Goal: Task Accomplishment & Management: Use online tool/utility

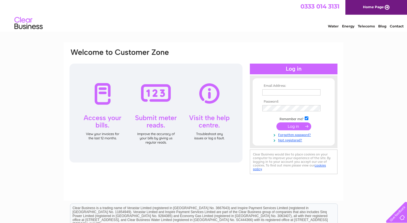
click at [275, 93] on input "text" at bounding box center [291, 92] width 58 height 6
type input "m.1meikle@outlook.com"
click at [288, 129] on input "submit" at bounding box center [294, 126] width 35 height 8
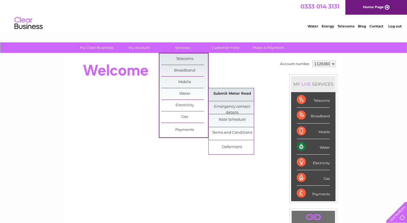
click at [225, 96] on link "Submit Meter Read" at bounding box center [232, 93] width 47 height 11
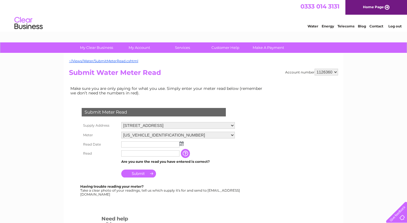
click at [182, 144] on img at bounding box center [182, 143] width 4 height 5
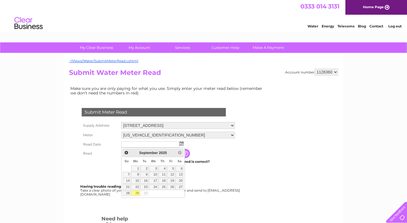
click at [137, 194] on link "29" at bounding box center [135, 194] width 9 height 6
type input "2025/09/29"
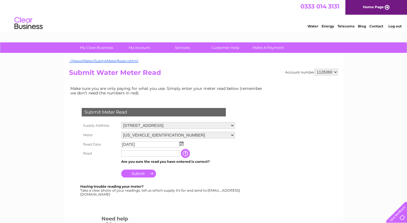
click at [138, 152] on input "text" at bounding box center [150, 153] width 58 height 6
type input "9430"
click at [138, 175] on input "Submit" at bounding box center [138, 174] width 35 height 8
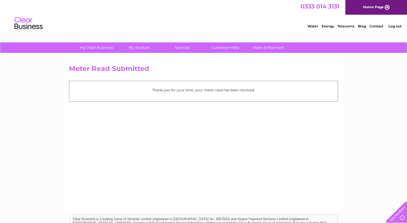
click at [393, 25] on link "Log out" at bounding box center [395, 26] width 13 height 4
